Goal: Complete application form

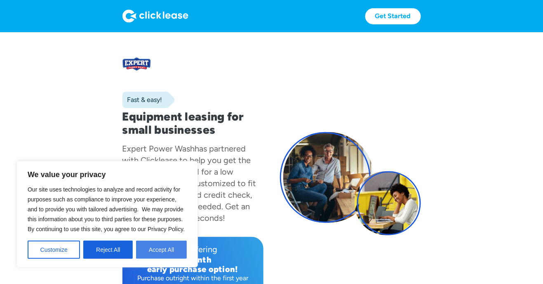
click at [160, 252] on button "Accept All" at bounding box center [161, 250] width 51 height 18
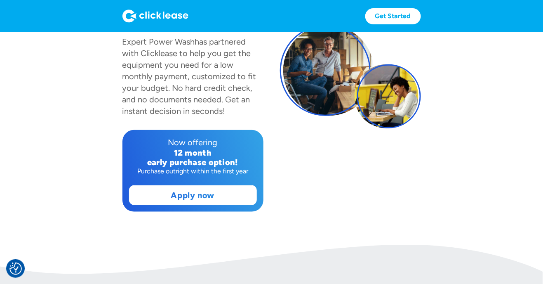
scroll to position [110, 0]
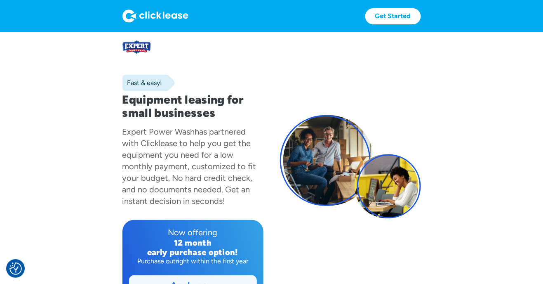
click at [213, 284] on link "Apply now" at bounding box center [193, 285] width 127 height 19
